Goal: Task Accomplishment & Management: Complete application form

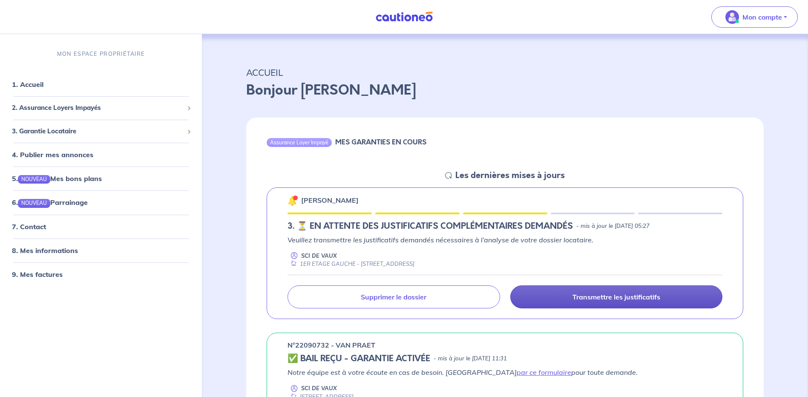
click at [598, 295] on p "Transmettre les justificatifs" at bounding box center [617, 297] width 88 height 9
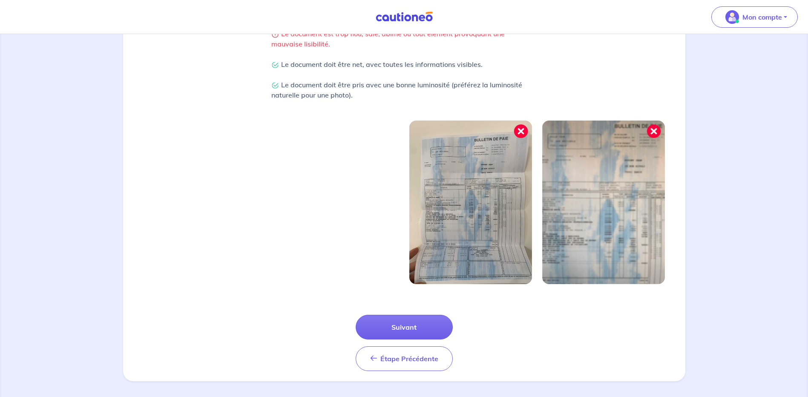
scroll to position [213, 0]
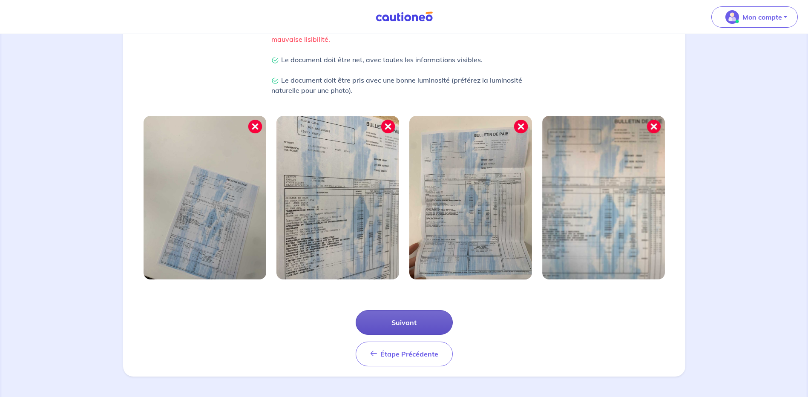
click at [402, 325] on button "Suivant" at bounding box center [404, 322] width 97 height 25
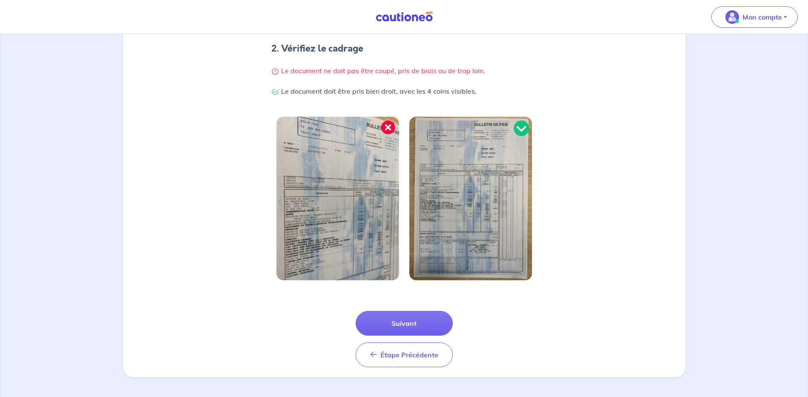
scroll to position [172, 0]
click at [397, 321] on button "Suivant" at bounding box center [404, 322] width 97 height 25
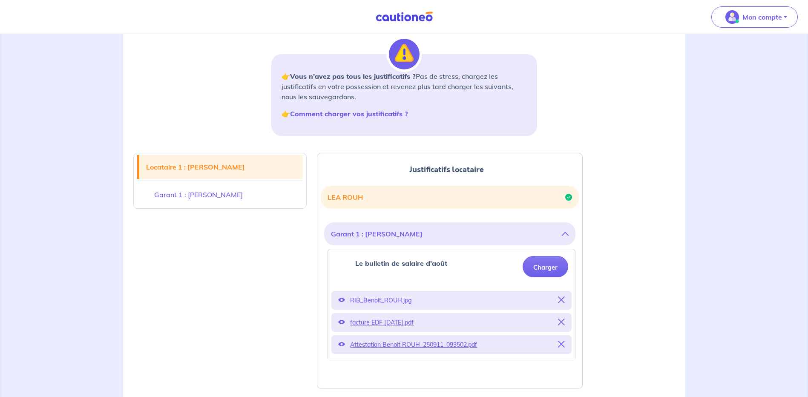
scroll to position [128, 0]
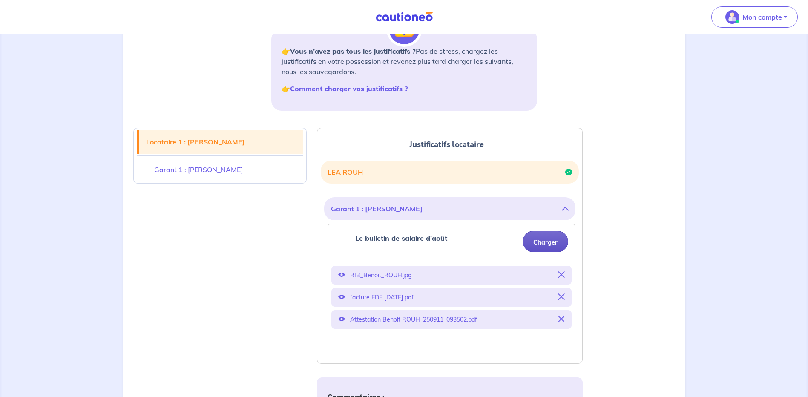
click at [541, 242] on button "Charger" at bounding box center [546, 241] width 46 height 21
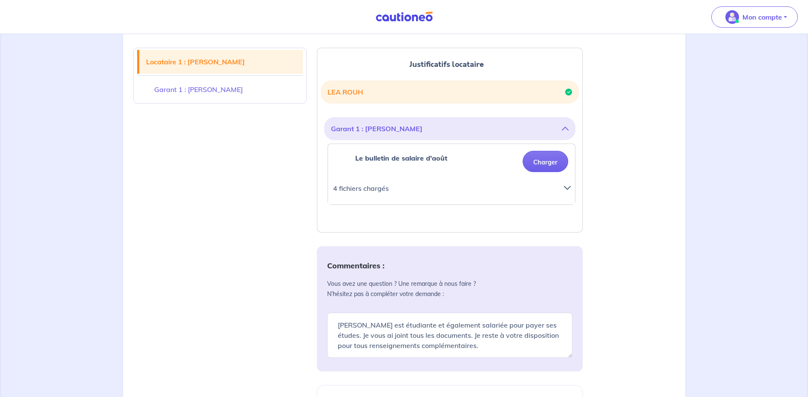
scroll to position [213, 0]
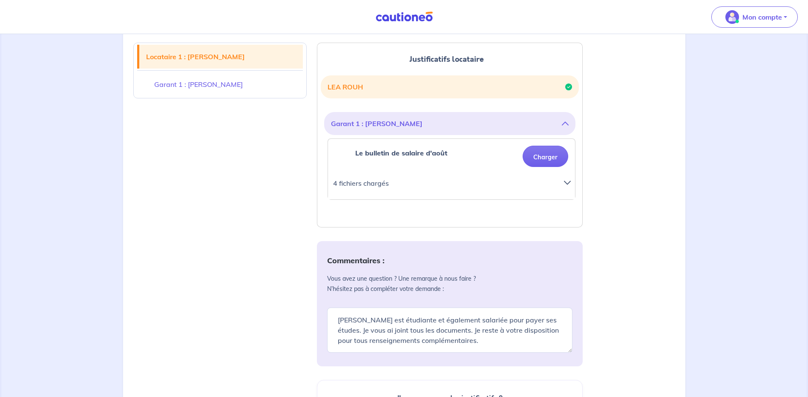
click at [375, 182] on p "4 fichiers chargés" at bounding box center [443, 183] width 221 height 12
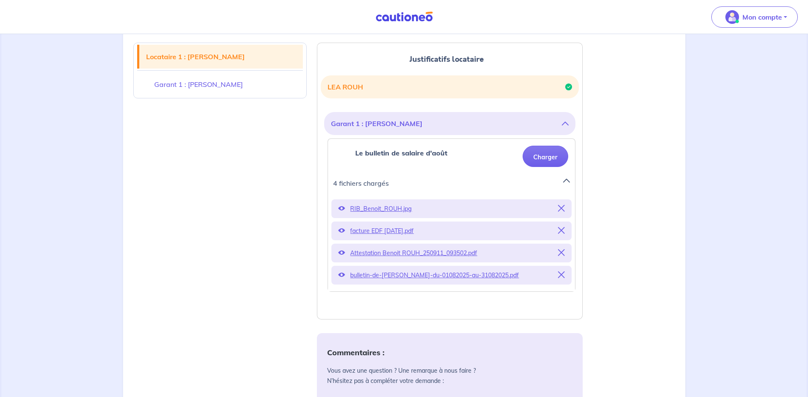
click at [399, 276] on p "bulletin-de-[PERSON_NAME]-du-01082025-au-31082025.pdf" at bounding box center [451, 275] width 203 height 12
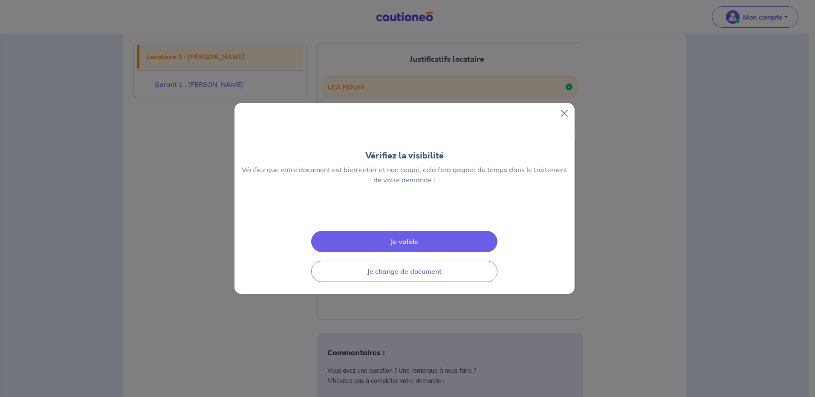
click at [405, 252] on button "Je valide" at bounding box center [404, 241] width 186 height 21
